Goal: Check status: Check status

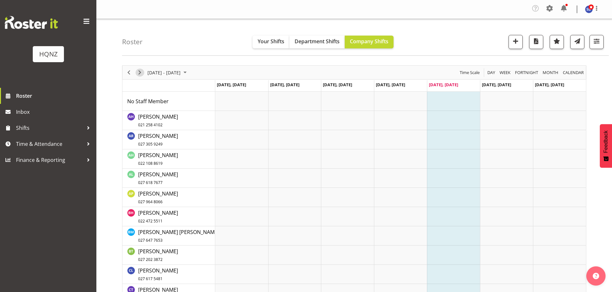
click at [141, 73] on span "Next" at bounding box center [140, 73] width 8 height 8
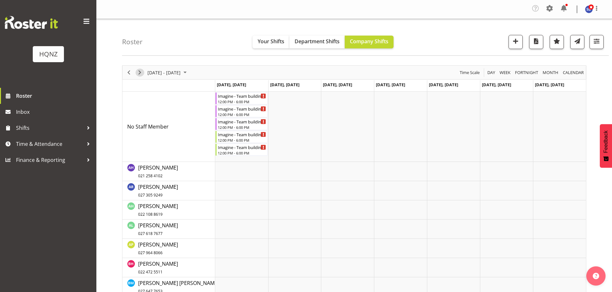
click at [140, 73] on span "Next" at bounding box center [140, 73] width 8 height 8
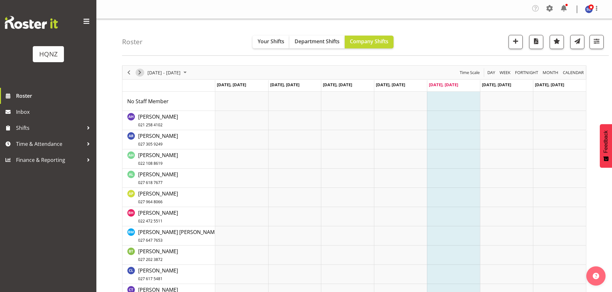
click at [138, 72] on span "Next" at bounding box center [140, 73] width 8 height 8
